Goal: Find specific page/section: Find specific page/section

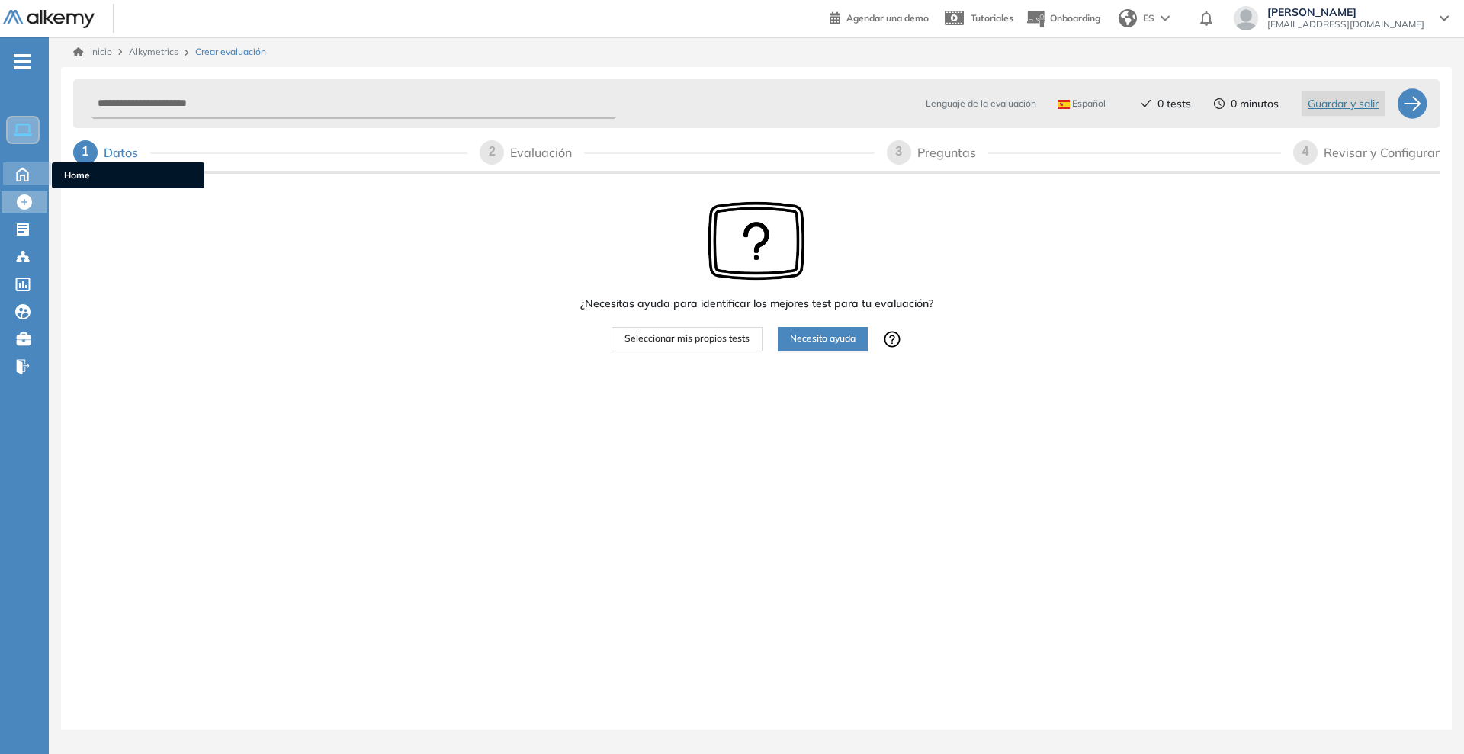
click at [18, 180] on icon at bounding box center [22, 174] width 11 height 13
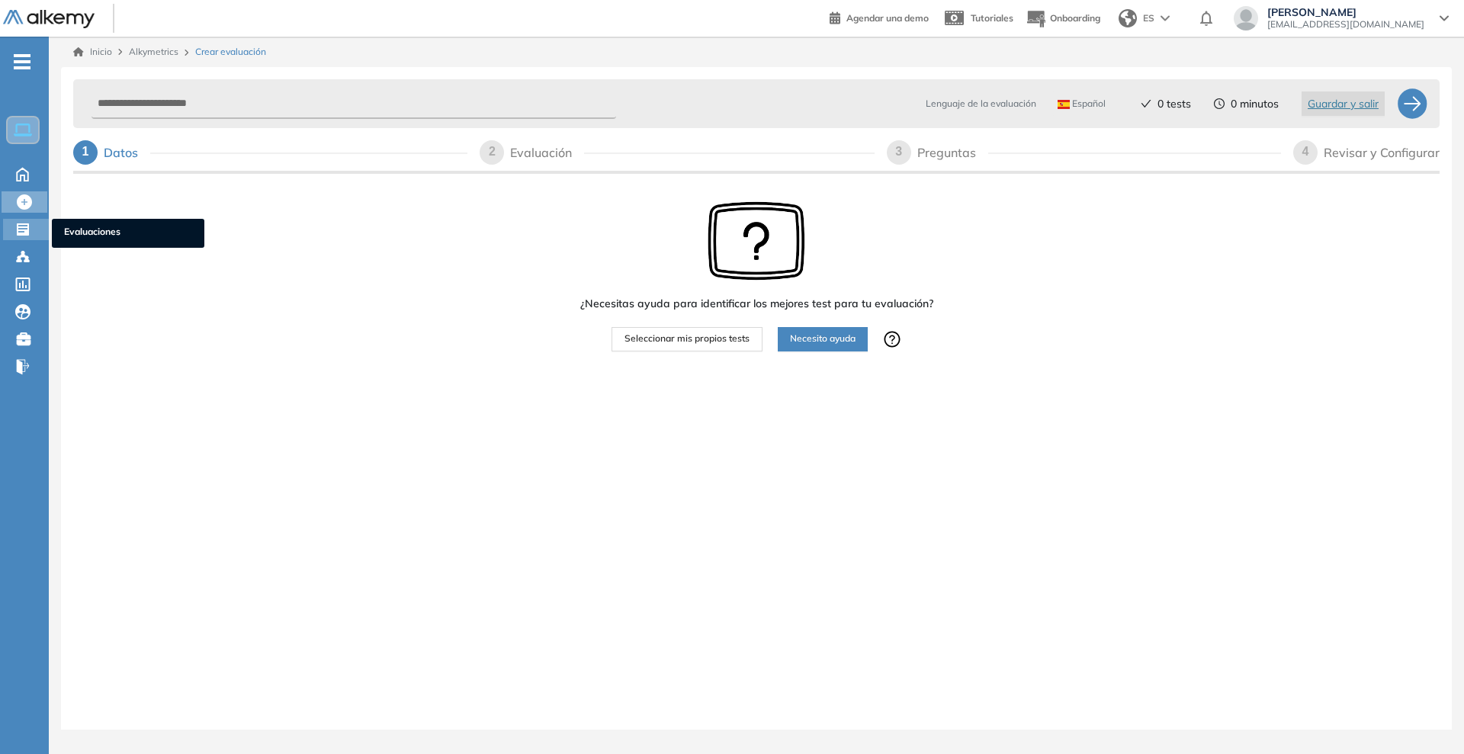
click at [27, 236] on icon at bounding box center [22, 229] width 15 height 15
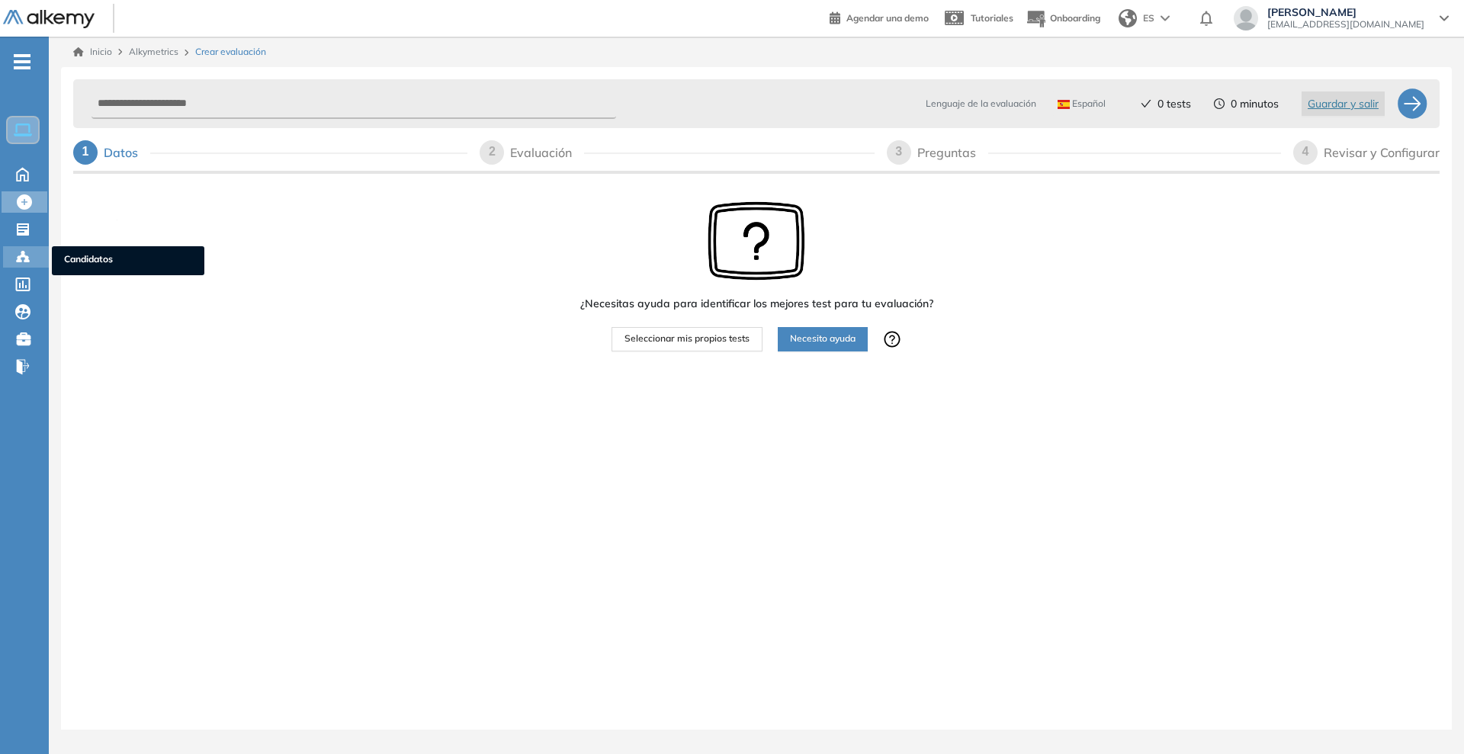
click at [35, 259] on div "Candidatos Candidatos" at bounding box center [26, 256] width 46 height 21
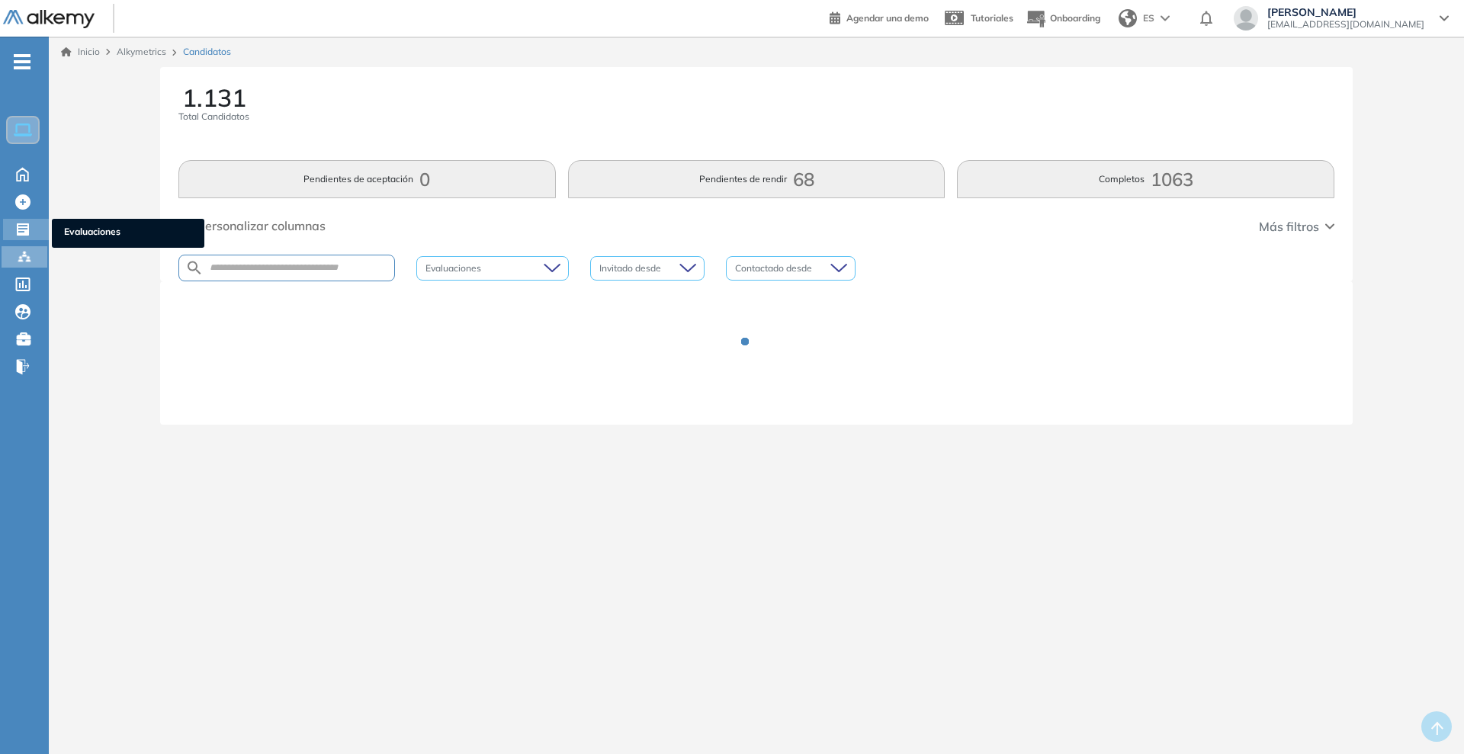
click at [27, 227] on icon at bounding box center [23, 229] width 12 height 12
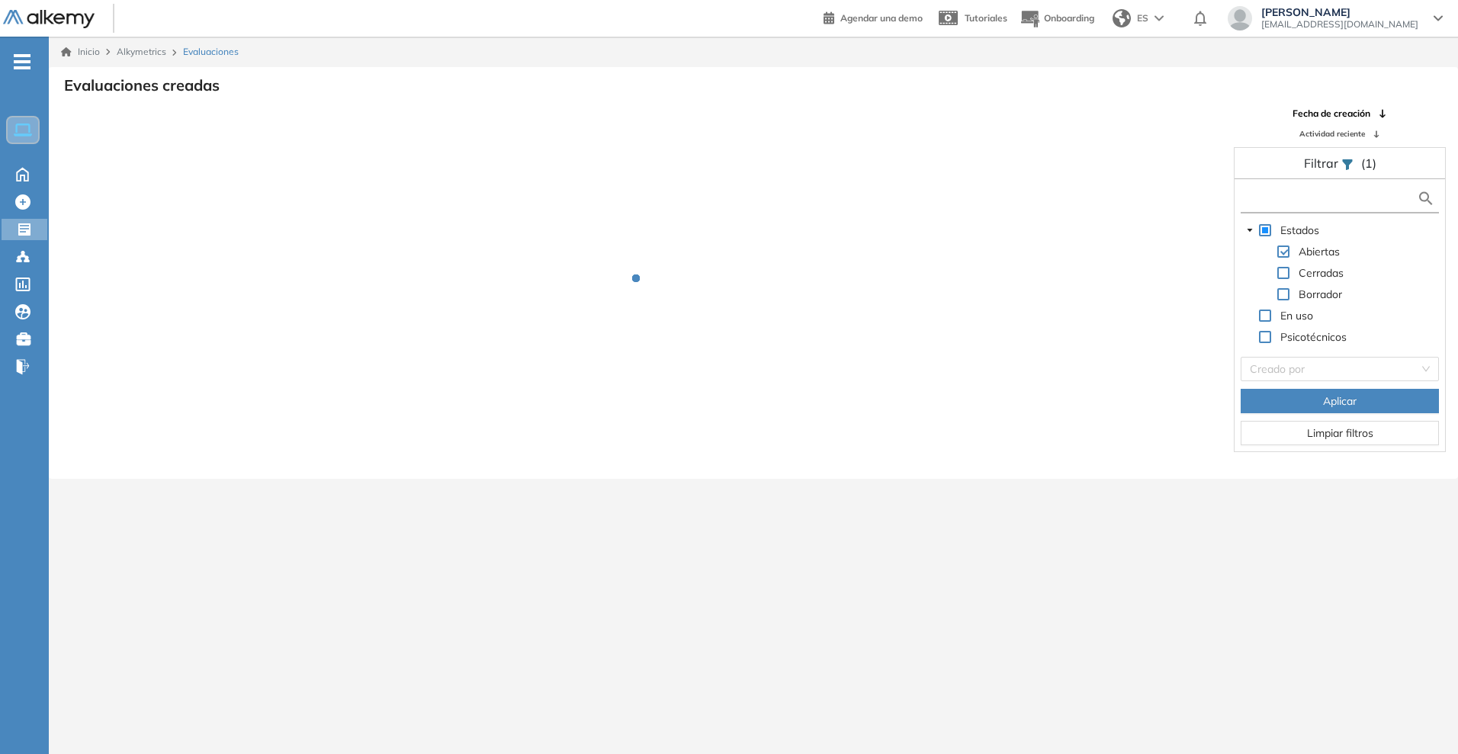
click at [1368, 198] on input "text" at bounding box center [1331, 199] width 172 height 16
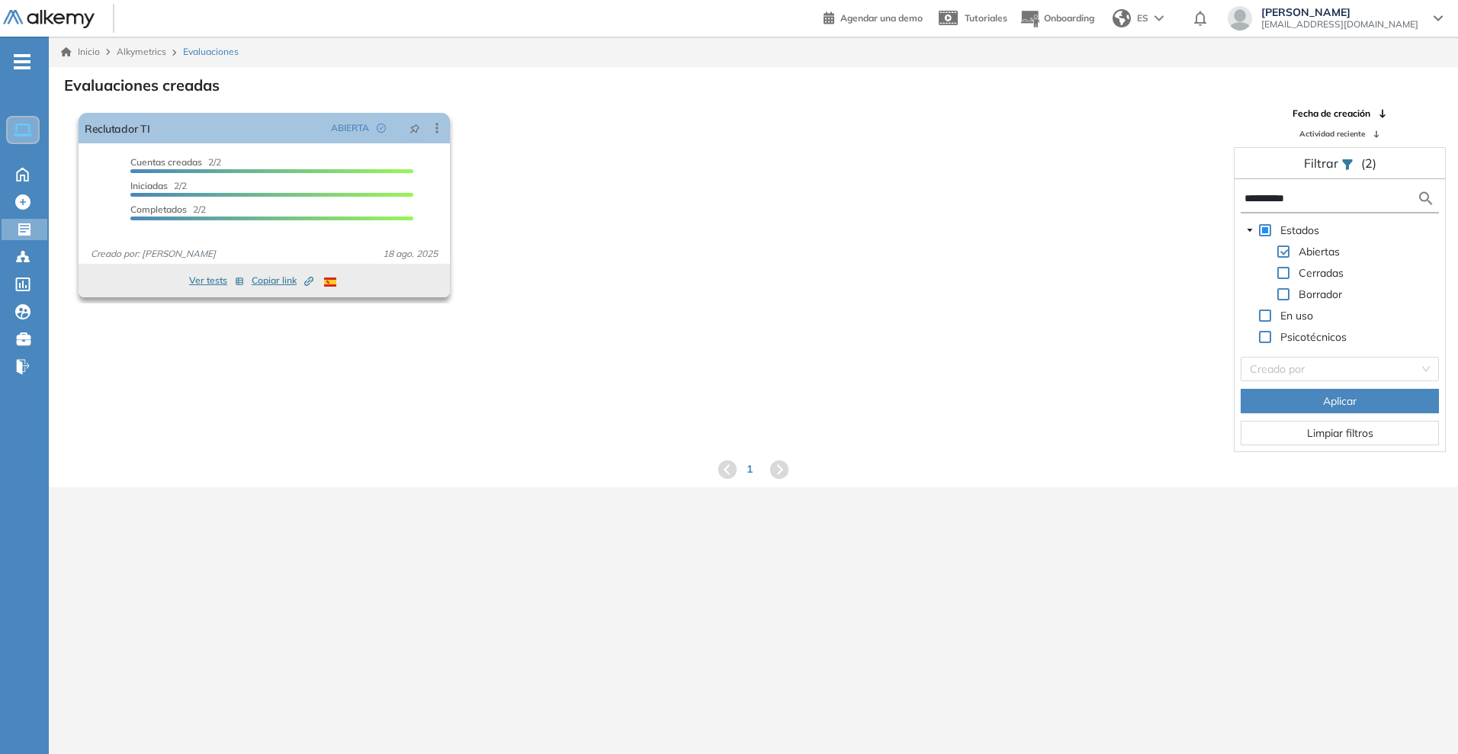
type input "**********"
click at [273, 277] on span "Copiar link Created by potrace 1.16, written by [PERSON_NAME] [DATE]-[DATE]" at bounding box center [283, 281] width 62 height 14
click at [99, 122] on link "Reclutador TI" at bounding box center [118, 128] width 66 height 31
